Goal: Task Accomplishment & Management: Complete application form

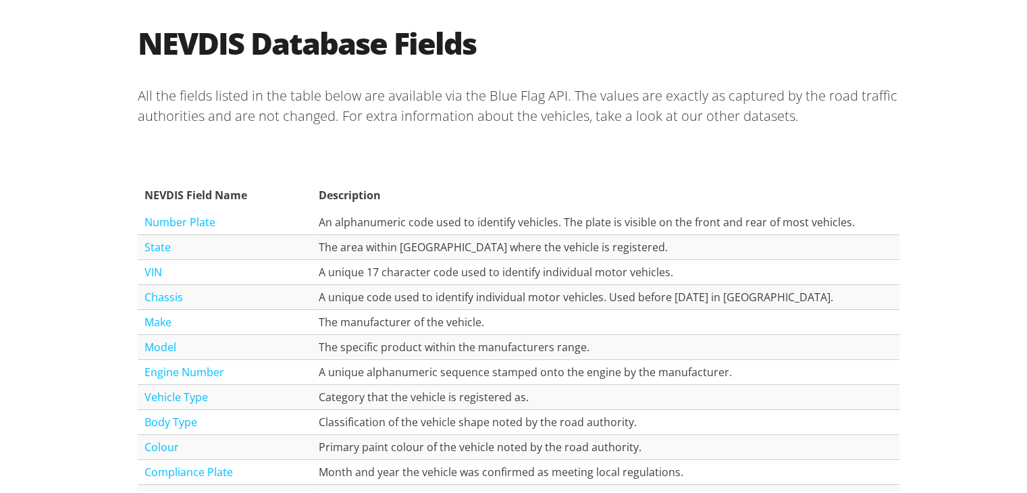
scroll to position [1388, 0]
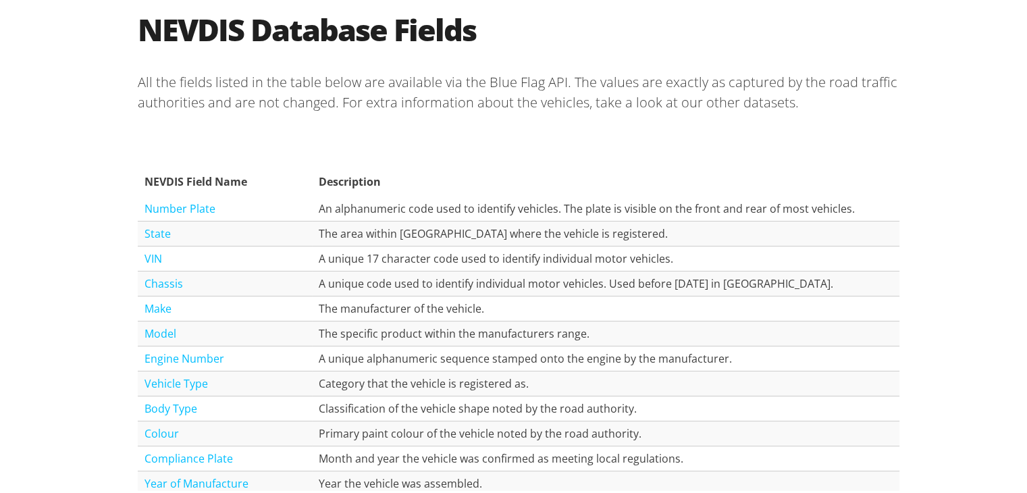
click at [186, 199] on link "Number Plate" at bounding box center [179, 205] width 71 height 15
click at [176, 206] on link "Number Plate" at bounding box center [179, 205] width 71 height 15
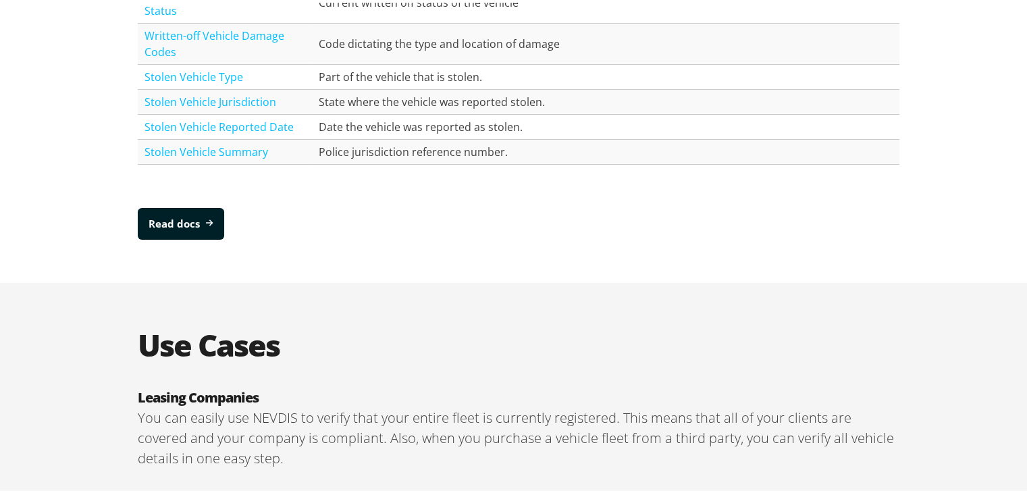
scroll to position [1969, 0]
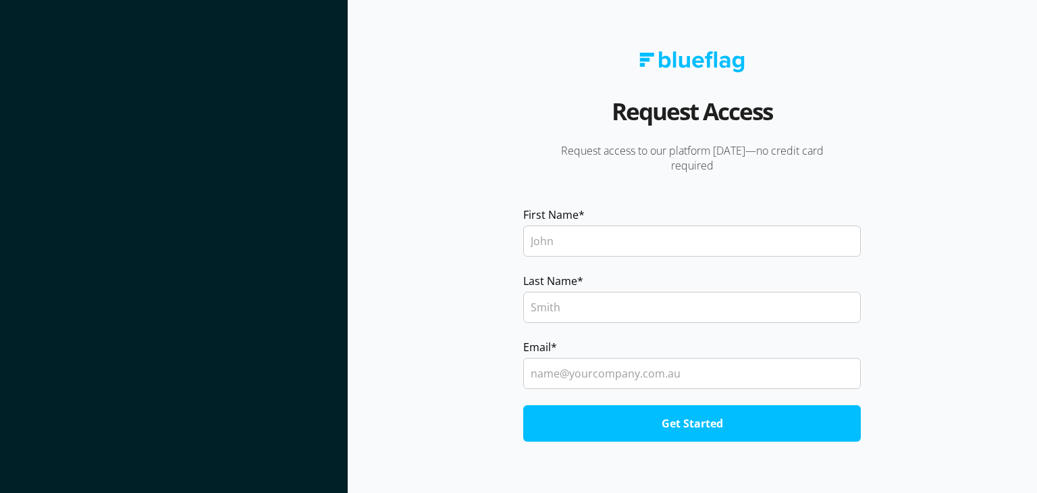
click at [584, 240] on input "First Name *" at bounding box center [692, 240] width 338 height 31
type input "Sam"
click at [565, 297] on input "Last Name *" at bounding box center [692, 307] width 338 height 31
type input "Smith"
click at [573, 389] on div at bounding box center [692, 373] width 338 height 36
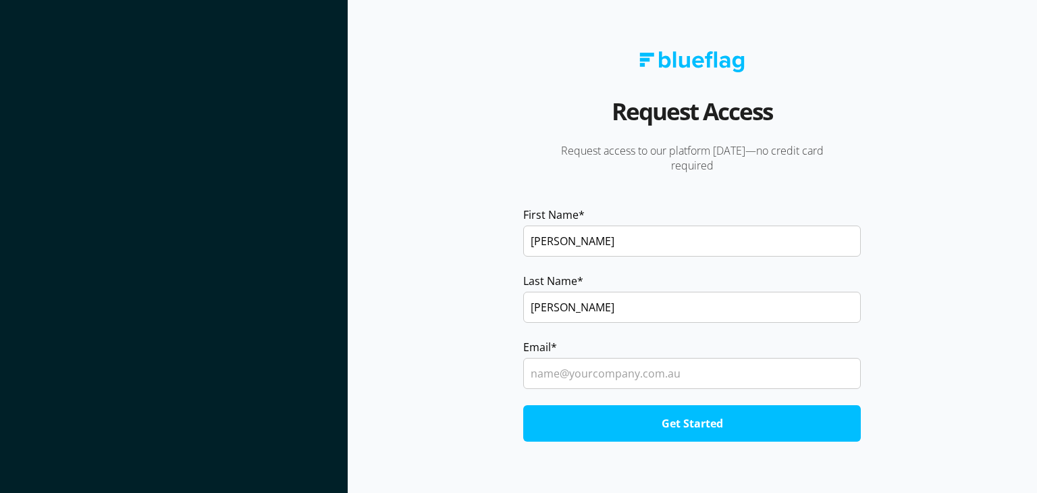
click at [584, 379] on input "Email *" at bounding box center [692, 373] width 338 height 31
